Goal: Information Seeking & Learning: Learn about a topic

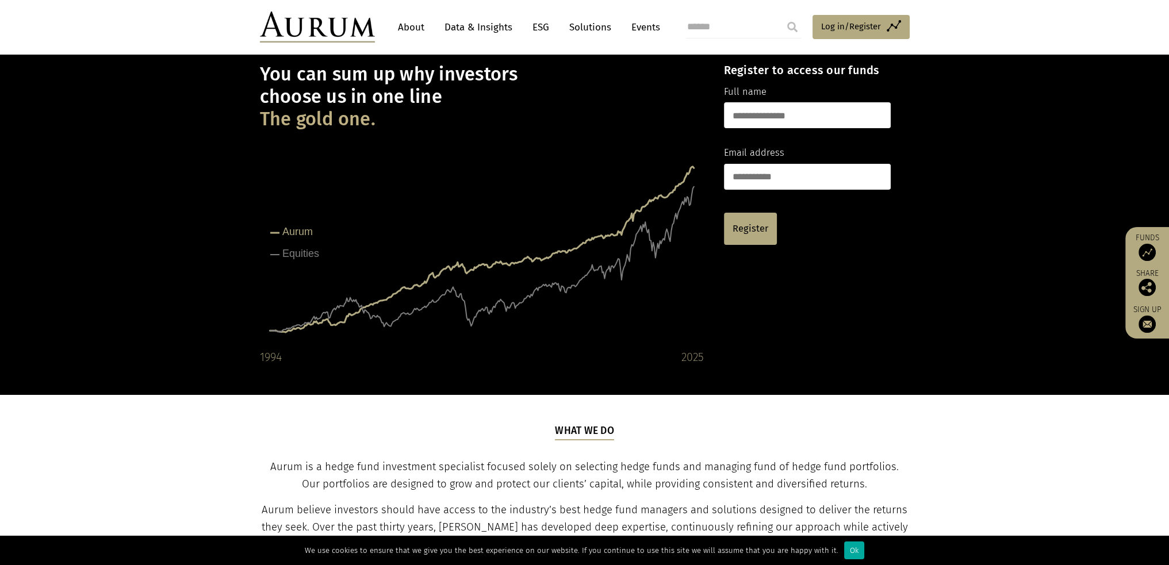
scroll to position [173, 0]
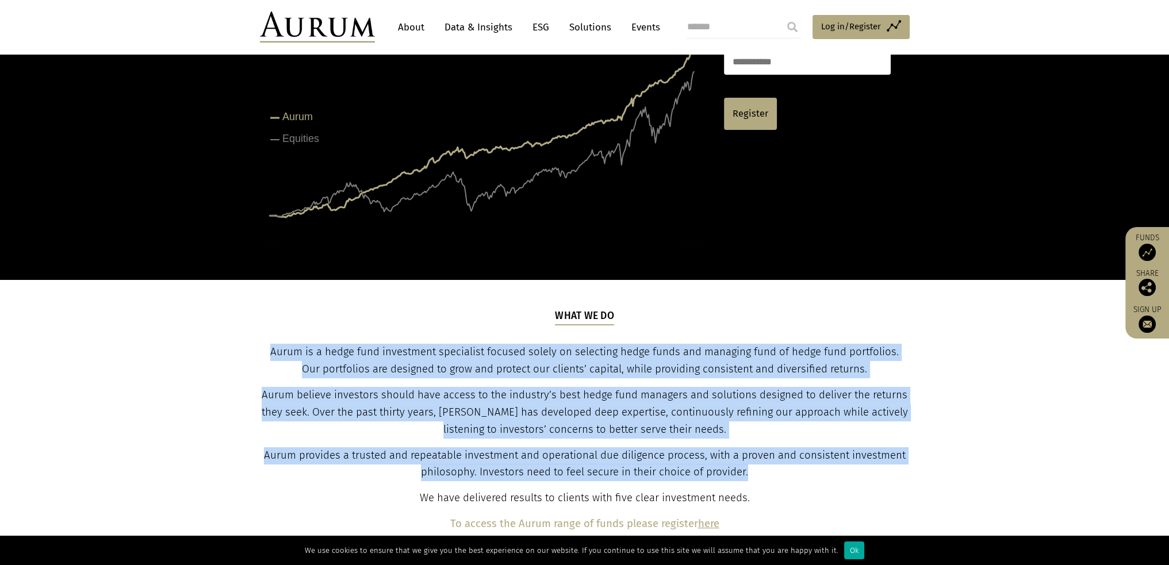
drag, startPoint x: 295, startPoint y: 353, endPoint x: 890, endPoint y: 476, distance: 607.2
click at [890, 476] on div "What we do Aurum is a hedge fund investment specialist focused solely on select…" at bounding box center [584, 421] width 647 height 224
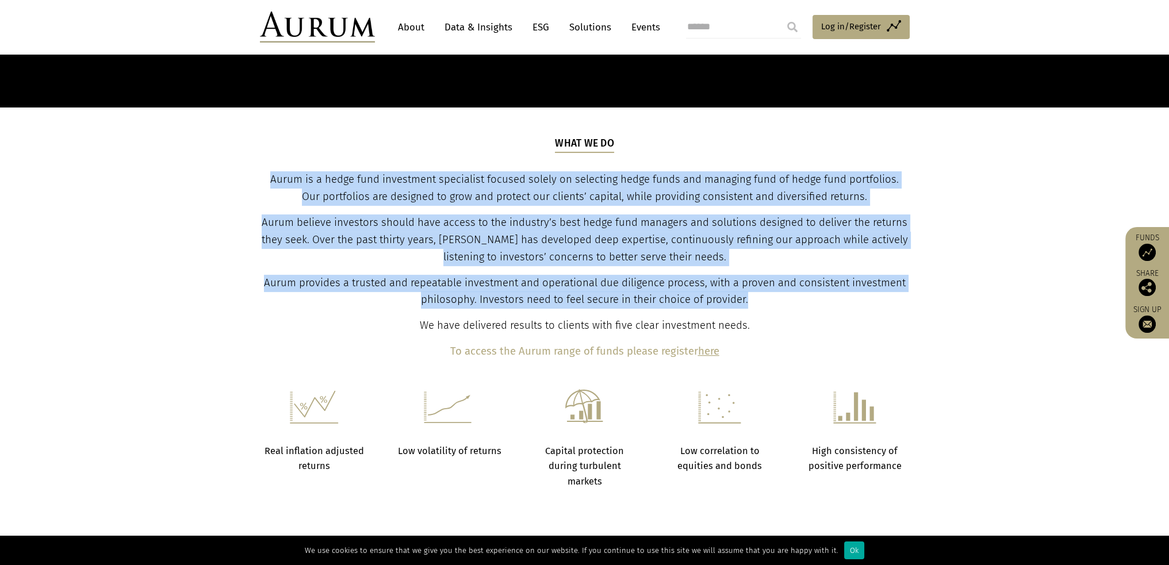
scroll to position [403, 0]
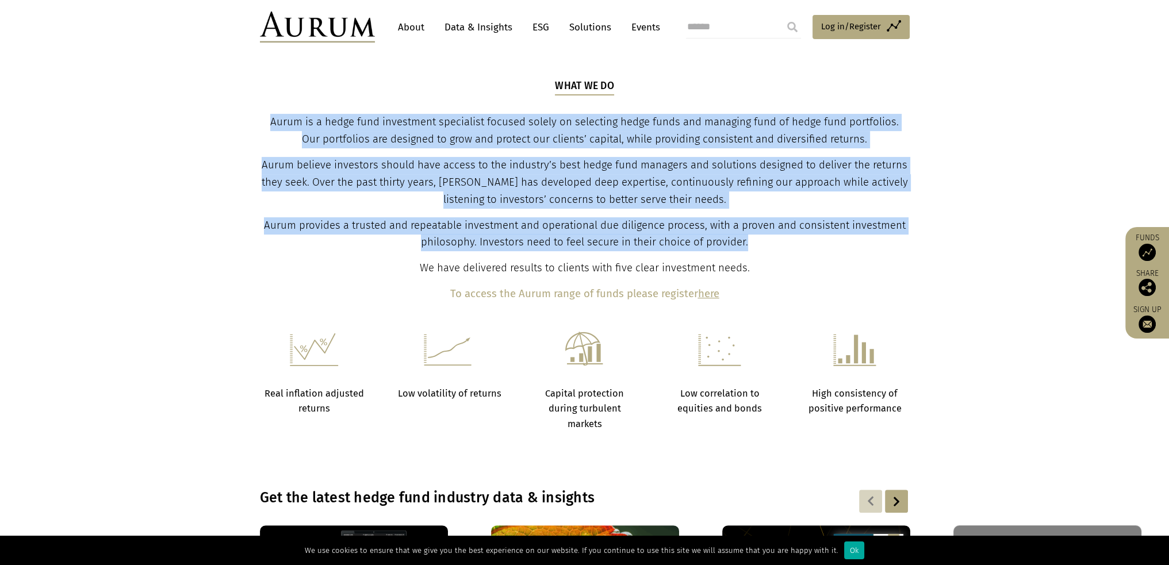
click at [264, 114] on p "Aurum is a hedge fund investment specialist focused solely on selecting hedge f…" at bounding box center [584, 131] width 647 height 35
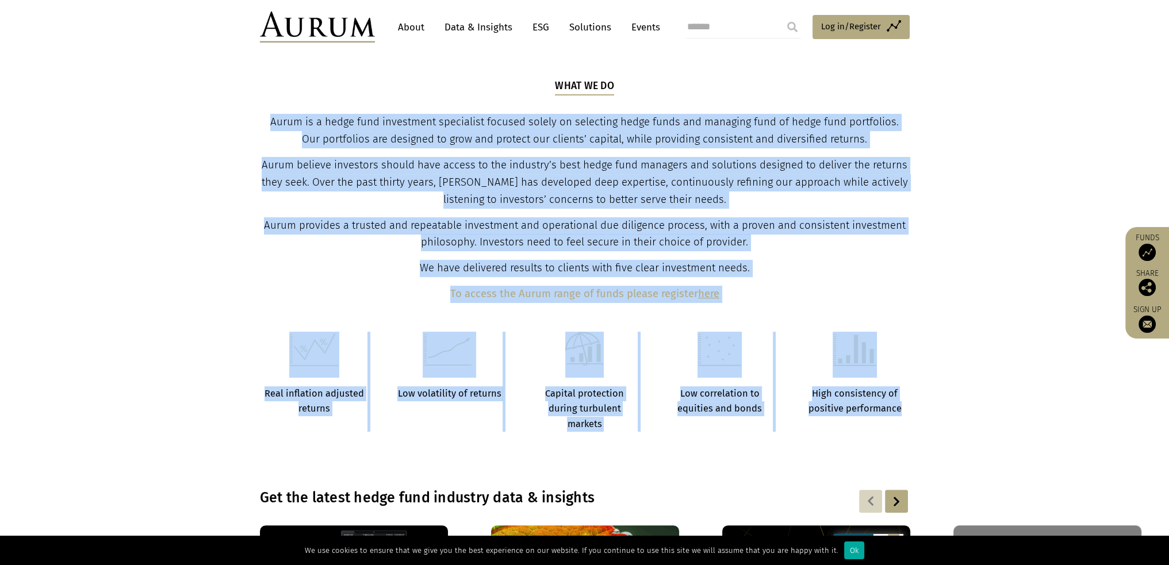
drag, startPoint x: 269, startPoint y: 118, endPoint x: 964, endPoint y: 363, distance: 736.8
click at [964, 363] on main "You can sum up why investors choose us in one line The gold one. Created with H…" at bounding box center [584, 363] width 1169 height 1383
copy main "Lorem ip d sitam cons adipiscing elitseddoe tempori utlabo et doloremag aliqu e…"
click at [534, 29] on link "ESG" at bounding box center [541, 27] width 28 height 21
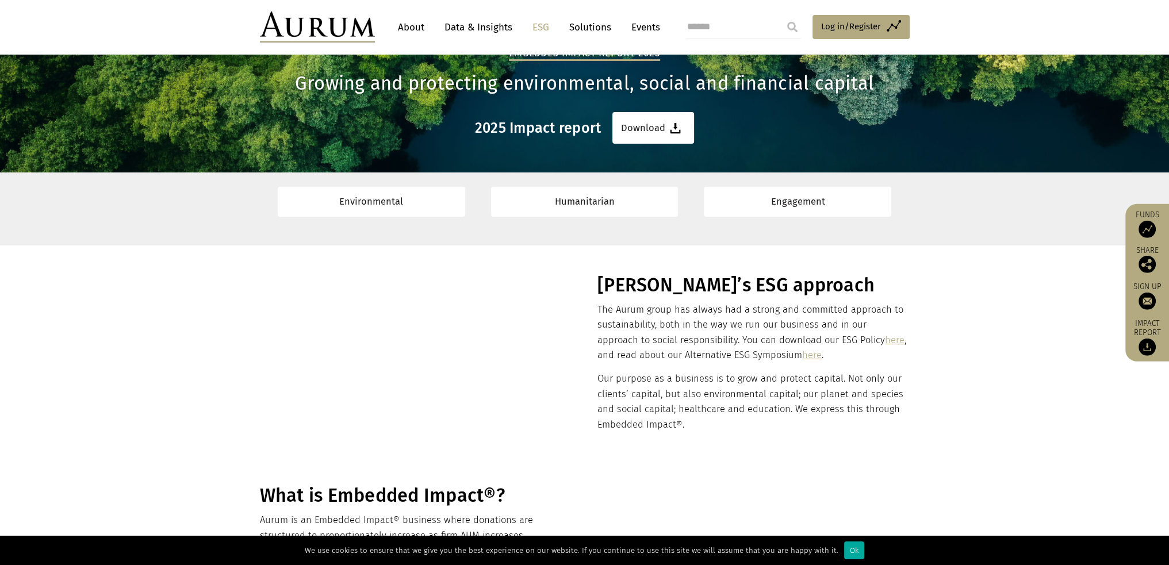
scroll to position [115, 0]
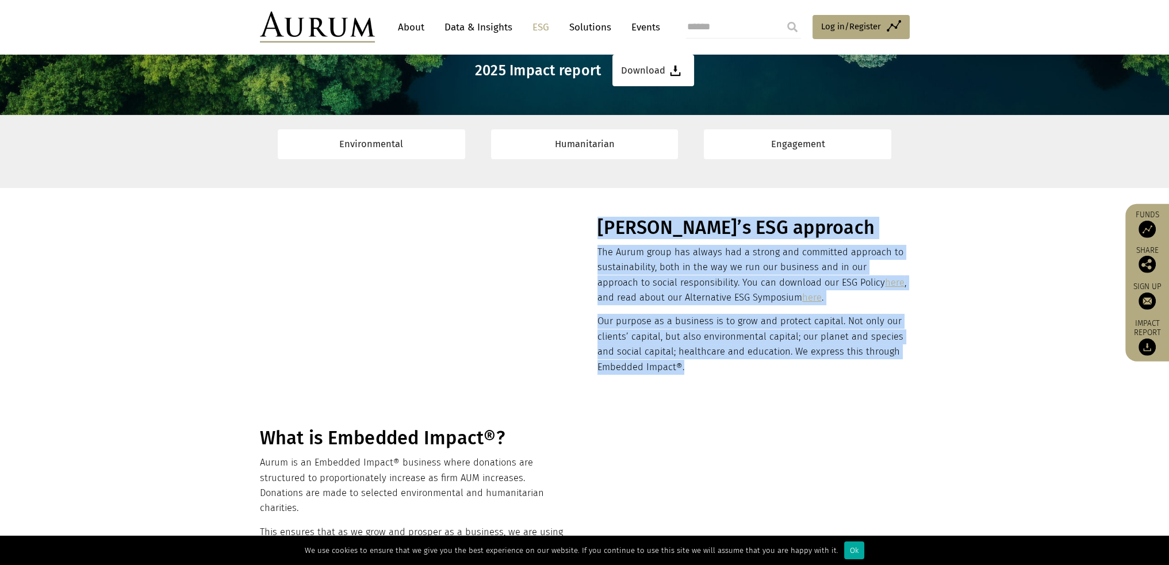
drag, startPoint x: 603, startPoint y: 228, endPoint x: 741, endPoint y: 364, distance: 193.6
click at [741, 364] on div "Aurum’s ESG approach The Aurum group has always had a strong and committed appr…" at bounding box center [752, 308] width 309 height 182
copy div "Aurum’s ESG approach The Aurum group has always had a strong and committed appr…"
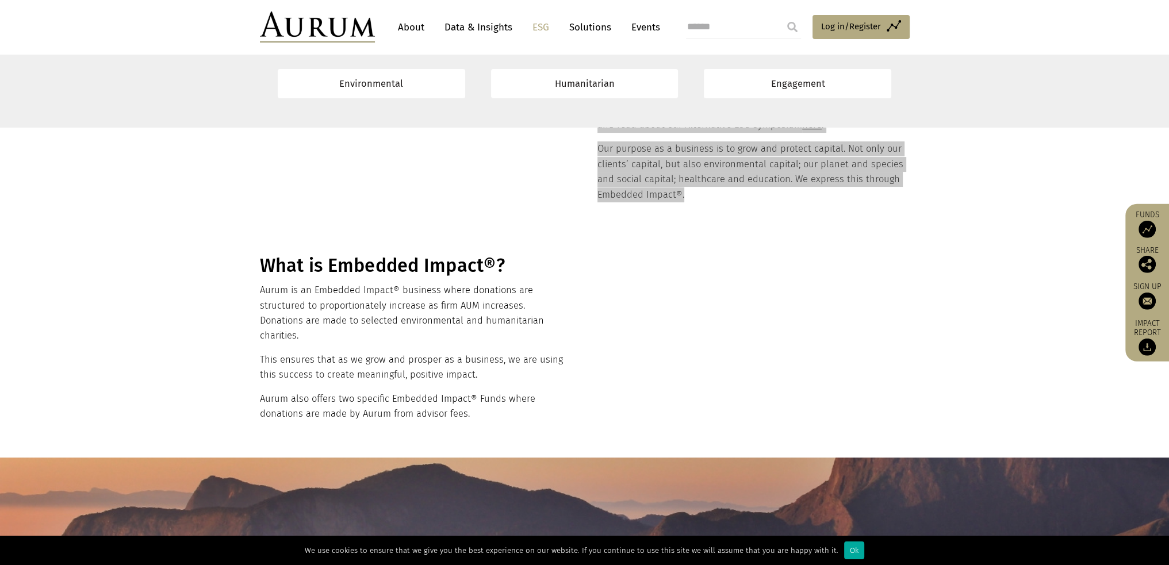
scroll to position [345, 0]
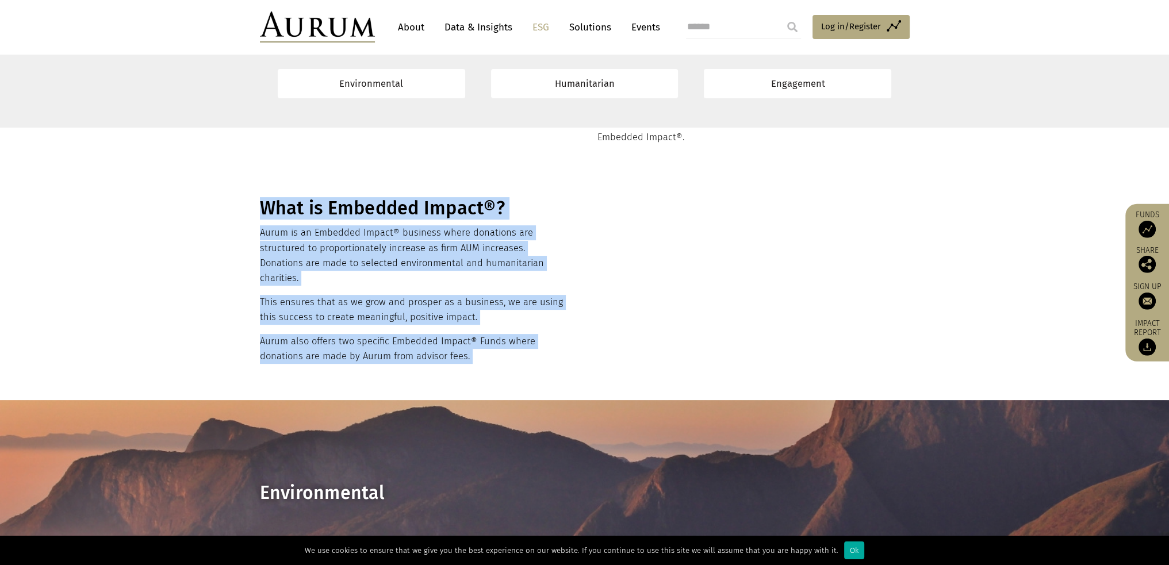
drag, startPoint x: 472, startPoint y: 347, endPoint x: 258, endPoint y: 217, distance: 251.2
click at [258, 217] on div "What is Embedded Impact®? Aurum is an Embedded Impact® business where donations…" at bounding box center [584, 284] width 673 height 174
copy div "What is Embedded Impact®? Aurum is an Embedded Impact® business where donations…"
